Goal: Navigation & Orientation: Understand site structure

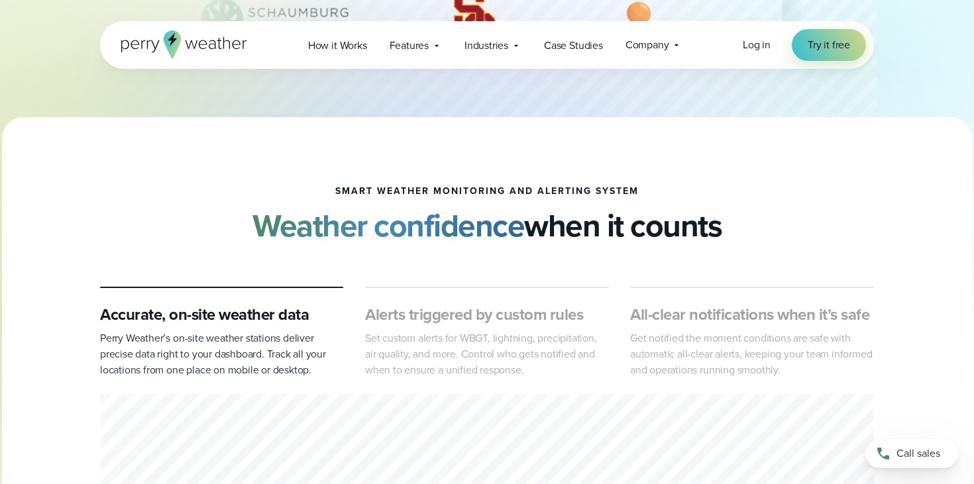
scroll to position [400, 0]
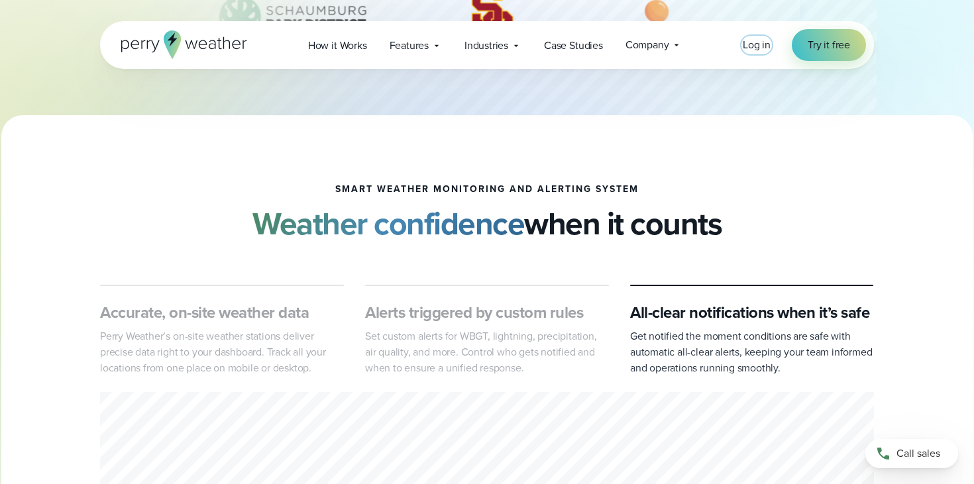
click at [759, 48] on span "Log in" at bounding box center [757, 44] width 28 height 15
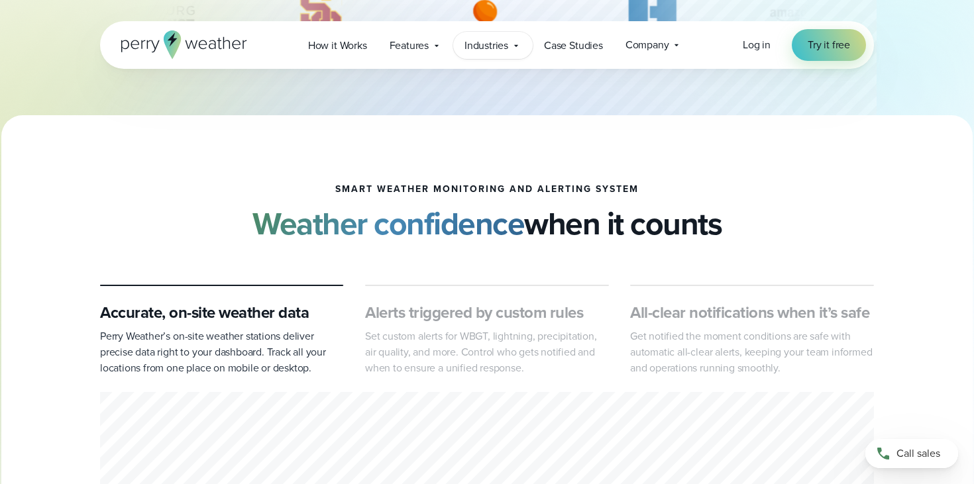
click at [515, 46] on icon at bounding box center [516, 45] width 11 height 11
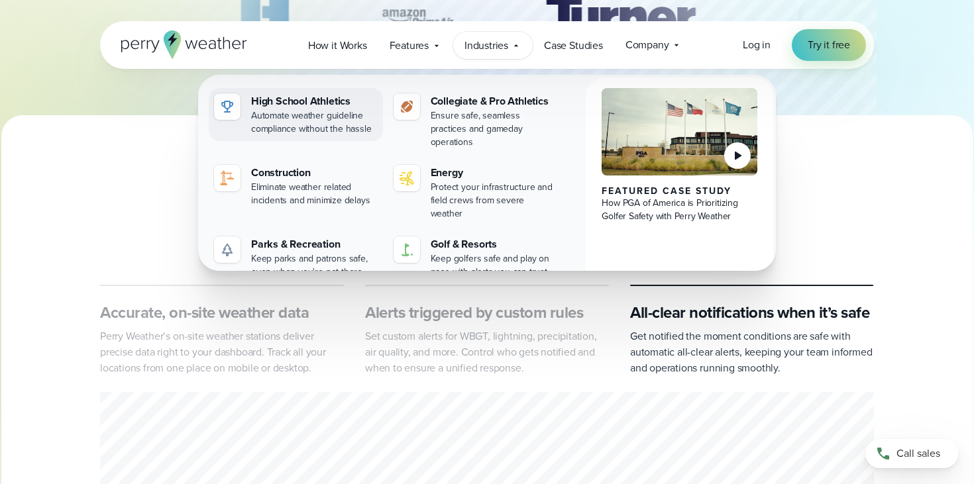
click at [325, 123] on div "Automate weather guideline compliance without the hassle" at bounding box center [314, 122] width 127 height 26
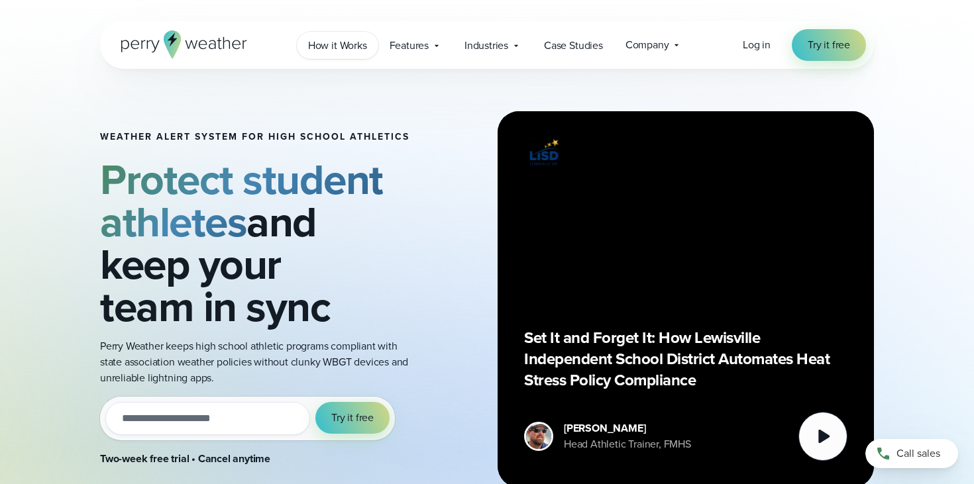
click at [335, 55] on link "How it Works" at bounding box center [337, 45] width 81 height 27
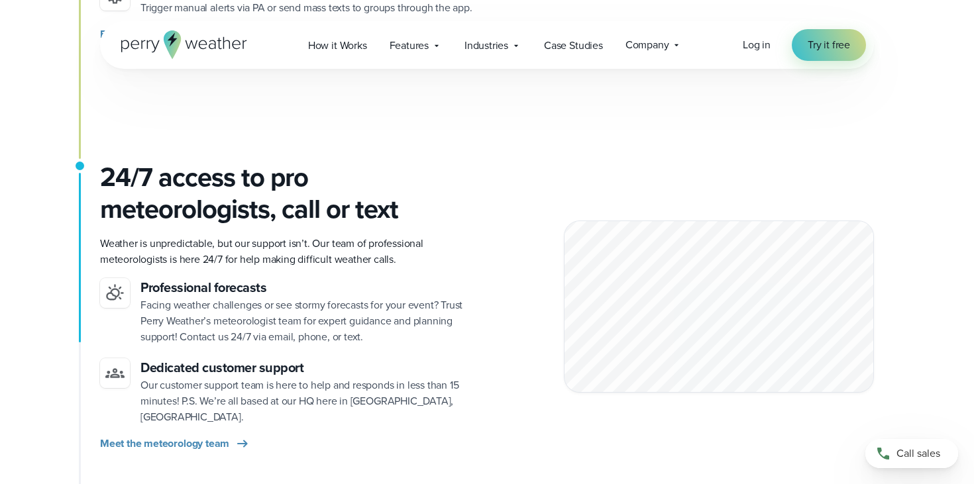
scroll to position [1760, 0]
